Goal: Contribute content

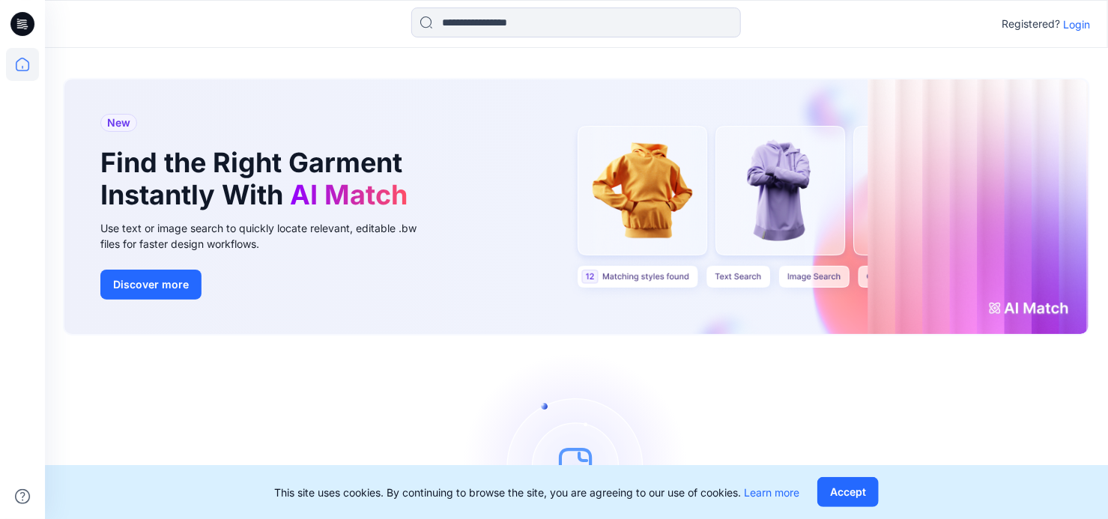
click at [1084, 22] on p "Login" at bounding box center [1076, 24] width 27 height 16
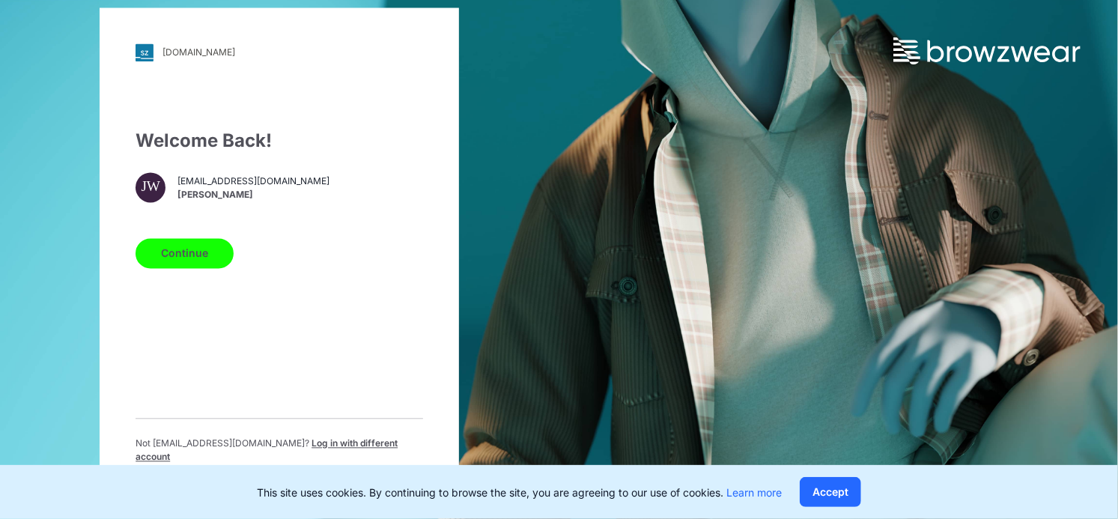
click at [171, 262] on button "Continue" at bounding box center [185, 253] width 98 height 30
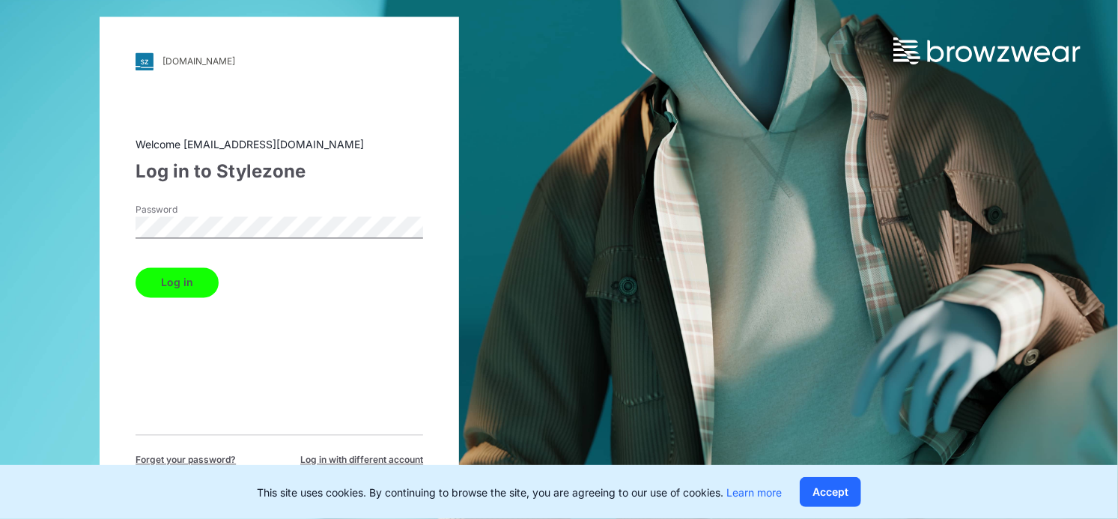
click at [197, 288] on button "Log in" at bounding box center [177, 282] width 83 height 30
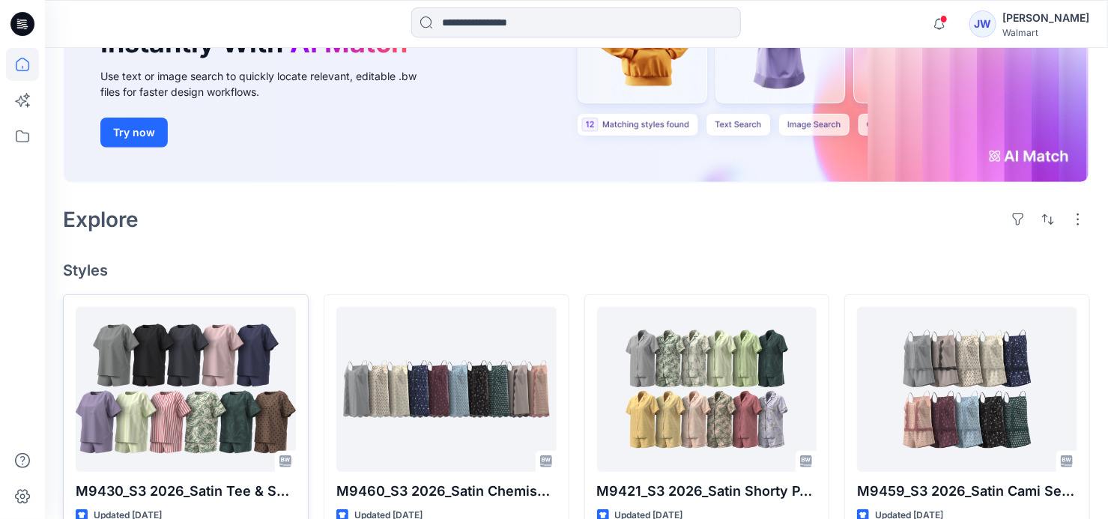
scroll to position [340, 0]
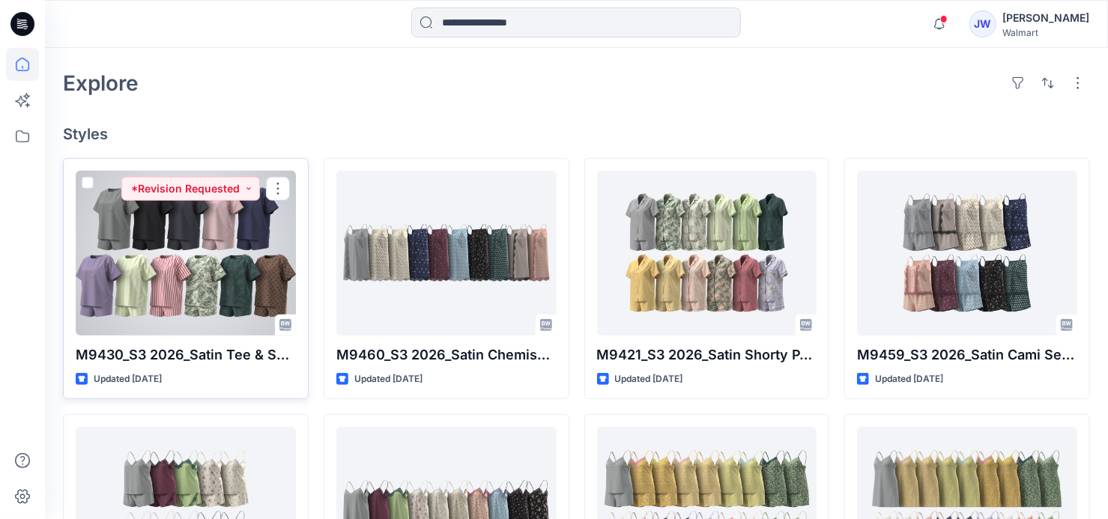
click at [140, 275] on div at bounding box center [186, 253] width 220 height 165
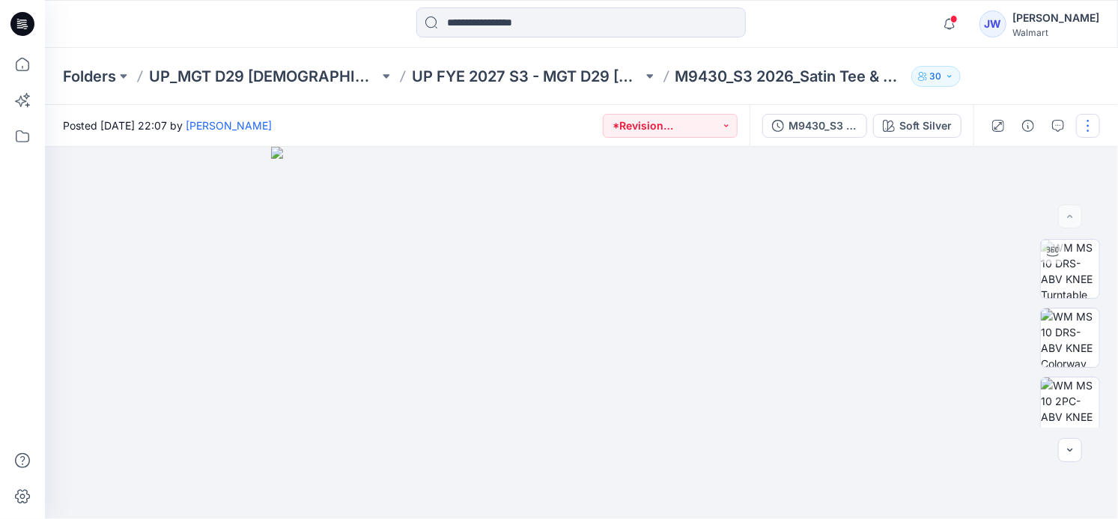
click at [1093, 124] on button "button" at bounding box center [1088, 126] width 24 height 24
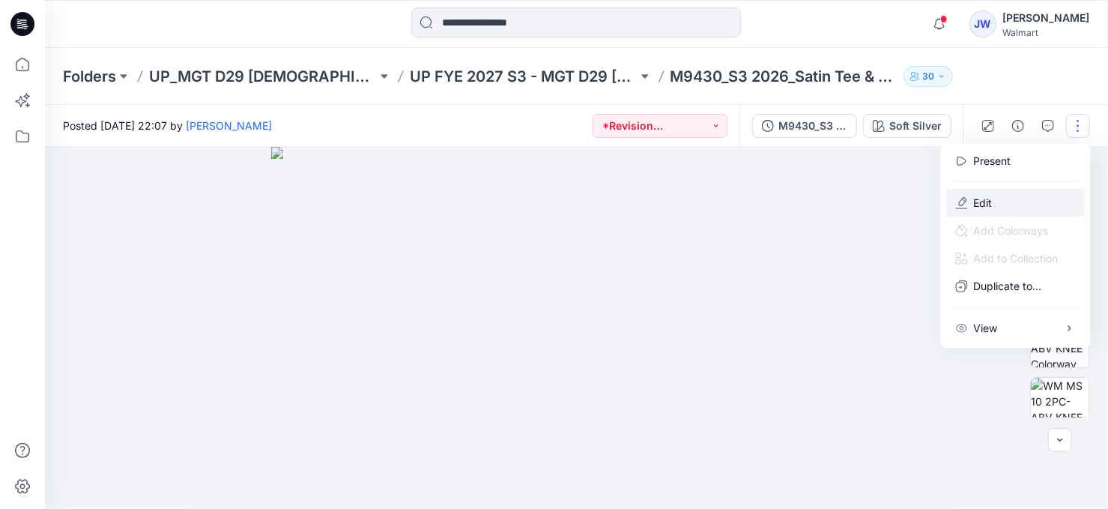
click at [974, 201] on p "Edit" at bounding box center [983, 203] width 19 height 16
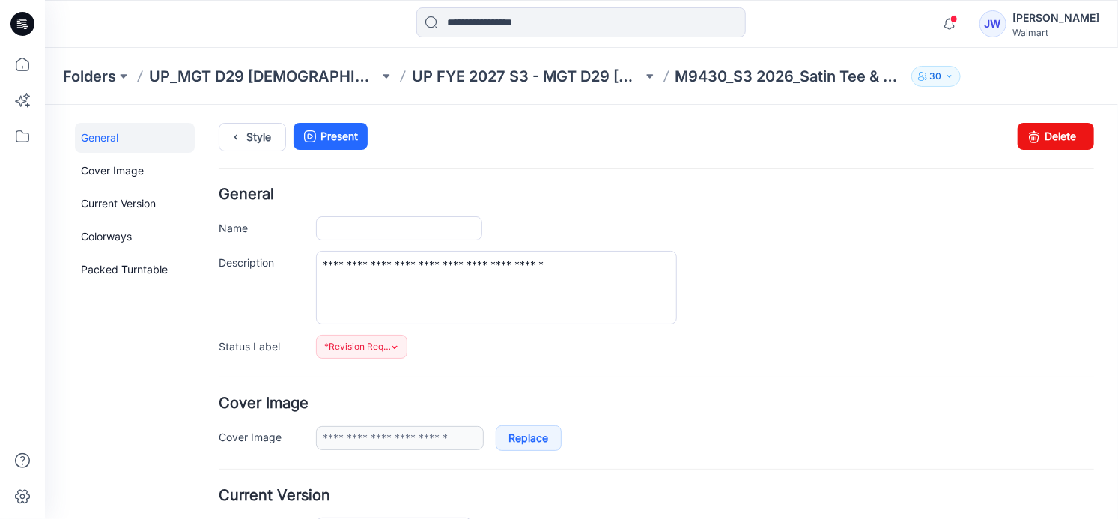
type input "**********"
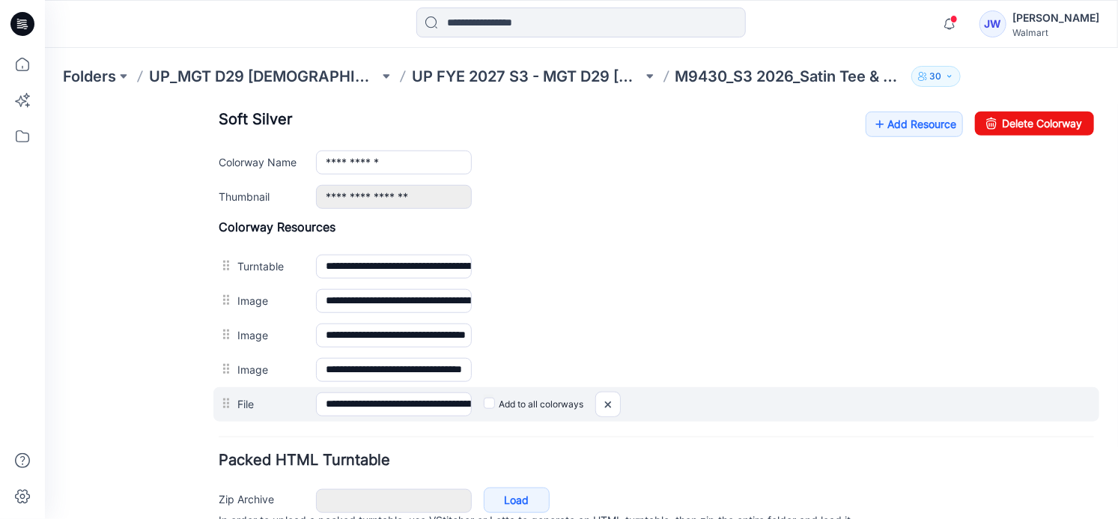
scroll to position [405, 0]
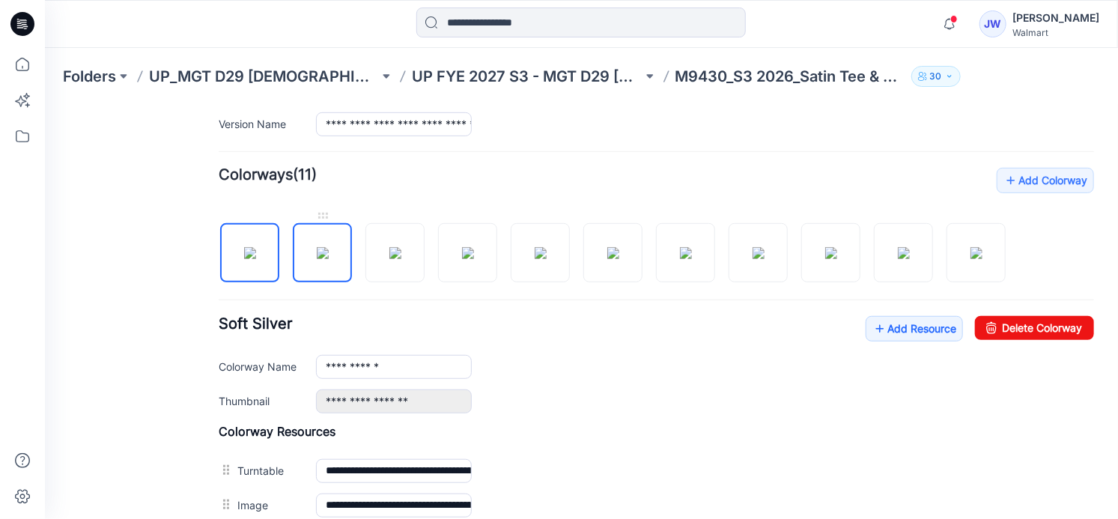
click at [316, 249] on img at bounding box center [322, 252] width 12 height 12
type input "**********"
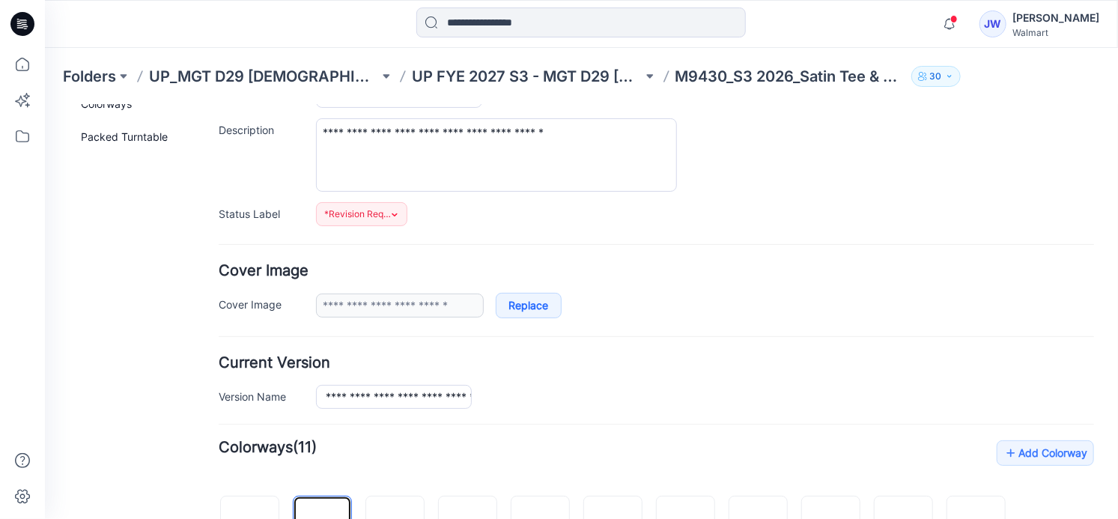
scroll to position [0, 0]
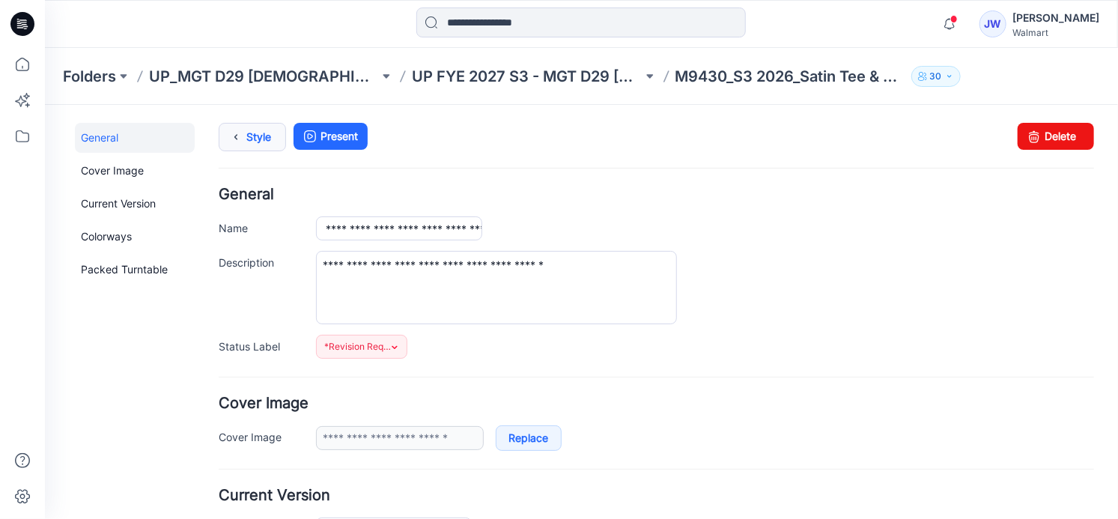
click at [240, 135] on icon at bounding box center [235, 136] width 21 height 27
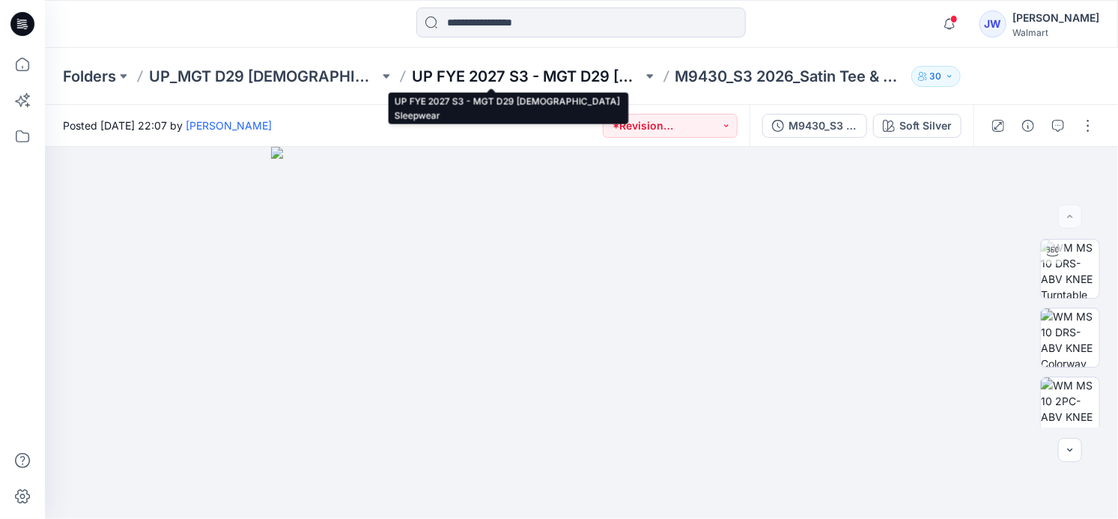
click at [479, 79] on p "UP FYE 2027 S3 - MGT D29 [DEMOGRAPHIC_DATA] Sleepwear" at bounding box center [527, 76] width 230 height 21
